Goal: Find specific page/section: Find specific page/section

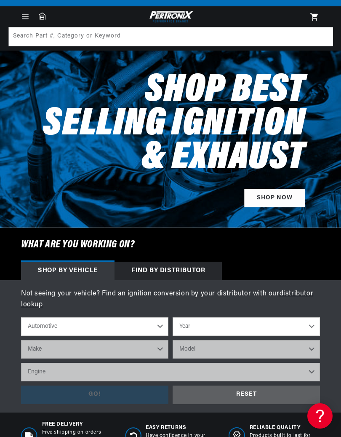
click at [30, 323] on select "Automotive Agricultural Industrial Marine Motorcycle" at bounding box center [95, 326] width 148 height 19
click at [28, 323] on select "Automotive Agricultural Industrial Marine Motorcycle" at bounding box center [95, 326] width 148 height 19
click at [189, 322] on select "Year [DATE] 2025 2024 2023 2022 2021 2020 2019 2018 2017 2016 2015 2014 2013 20…" at bounding box center [247, 326] width 148 height 19
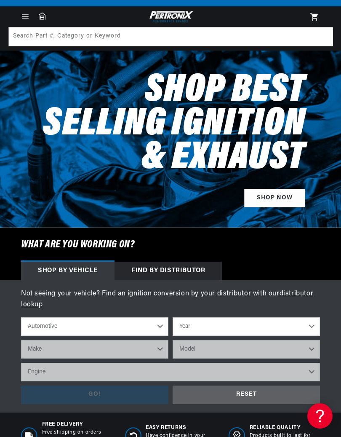
select select "1934"
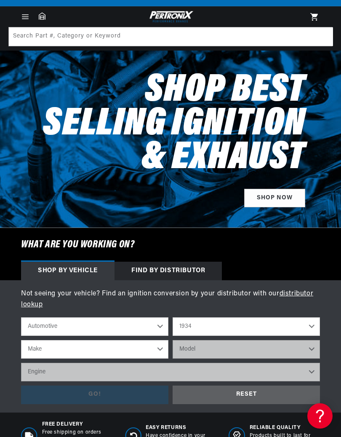
scroll to position [0, 255]
click at [158, 344] on select "Make Chevrolet [GEOGRAPHIC_DATA] Hupmobile [GEOGRAPHIC_DATA] Packard Reo Studeb…" at bounding box center [95, 349] width 148 height 19
select select "Chevrolet"
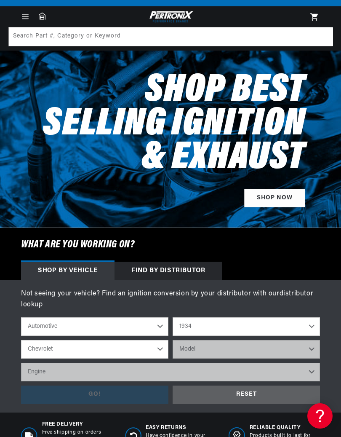
scroll to position [0, 255]
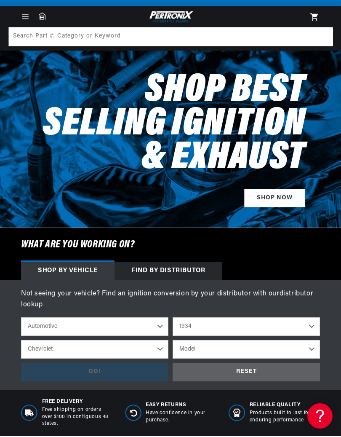
click at [309, 347] on select "Model Master Standard" at bounding box center [247, 349] width 148 height 19
select select "Standard"
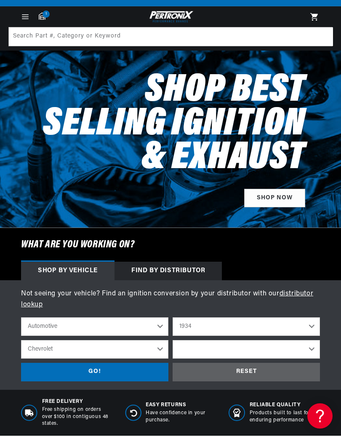
select select "Standard"
click at [291, 294] on link "distributor lookup" at bounding box center [167, 299] width 293 height 18
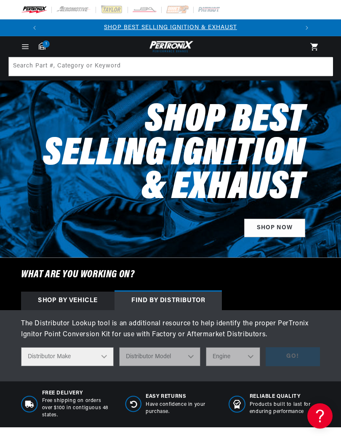
click at [96, 356] on select "Distributor Make Accel [PERSON_NAME] Autolite Bosch Century Chrysler Clark Colt…" at bounding box center [67, 356] width 93 height 19
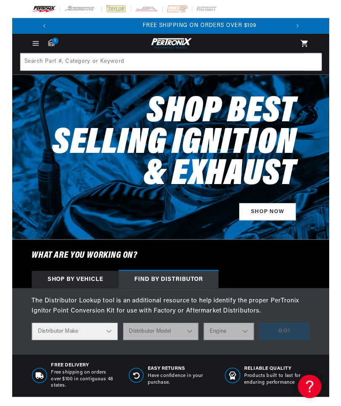
scroll to position [0, 255]
